Goal: Participate in discussion: Engage in conversation with other users on a specific topic

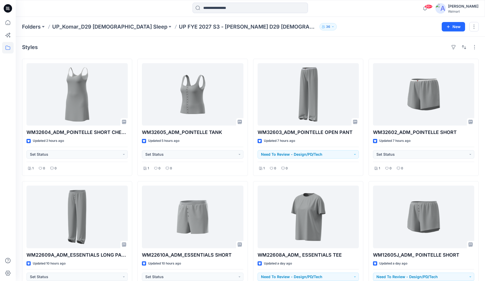
drag, startPoint x: 383, startPoint y: 22, endPoint x: 399, endPoint y: 11, distance: 18.9
click at [383, 22] on div "Folders UP_Komar_D29 [DEMOGRAPHIC_DATA] Sleep UP FYE 2027 S3 - [PERSON_NAME] D2…" at bounding box center [251, 27] width 470 height 20
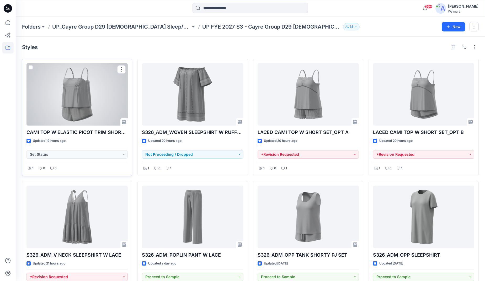
click at [79, 109] on div at bounding box center [77, 94] width 101 height 62
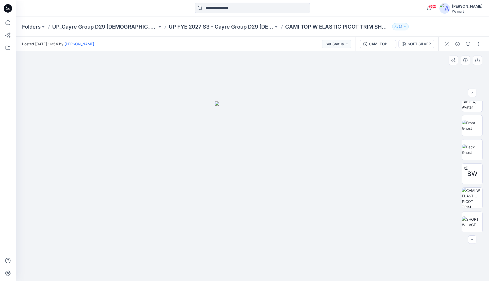
scroll to position [59, 0]
click at [476, 198] on img at bounding box center [472, 197] width 20 height 20
click at [473, 223] on img at bounding box center [472, 221] width 20 height 11
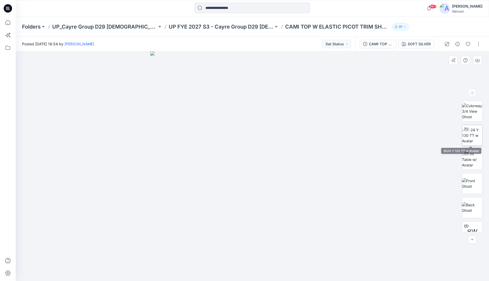
click at [470, 139] on img at bounding box center [472, 135] width 20 height 17
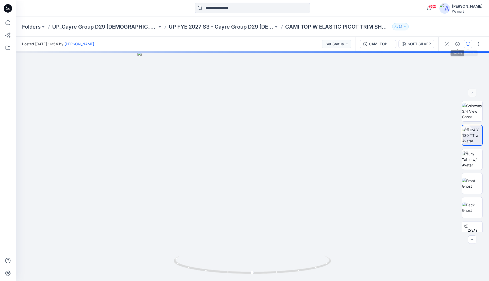
click at [468, 45] on icon "button" at bounding box center [468, 44] width 4 height 4
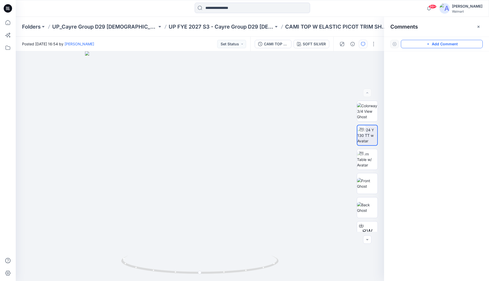
click at [467, 43] on button "Add Comment" at bounding box center [442, 44] width 82 height 8
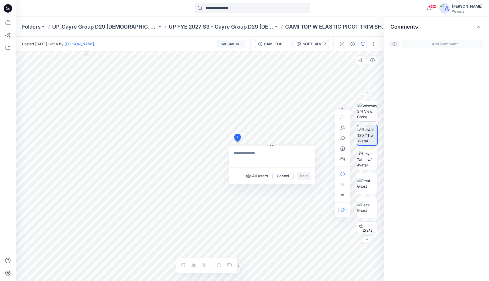
click at [237, 142] on div "1 All users Cancel Post Layer 1" at bounding box center [200, 166] width 368 height 230
type textarea "**********"
drag, startPoint x: 304, startPoint y: 175, endPoint x: 307, endPoint y: 177, distance: 3.9
click at [304, 175] on button "Post" at bounding box center [304, 176] width 14 height 8
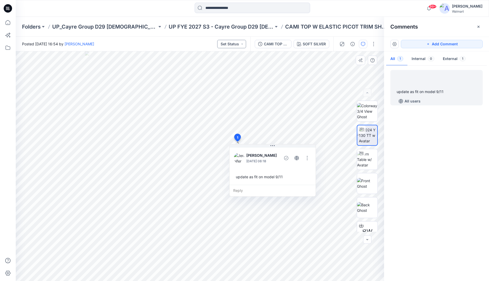
click at [243, 43] on button "Set Status" at bounding box center [231, 44] width 29 height 8
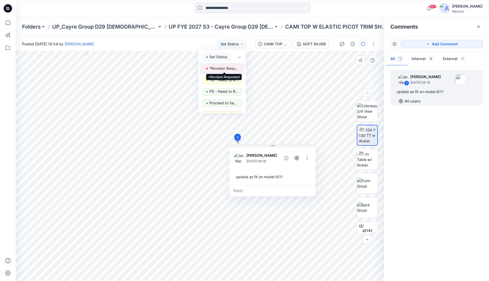
click at [229, 70] on p "*Revision Requested" at bounding box center [223, 68] width 29 height 7
